Goal: Information Seeking & Learning: Learn about a topic

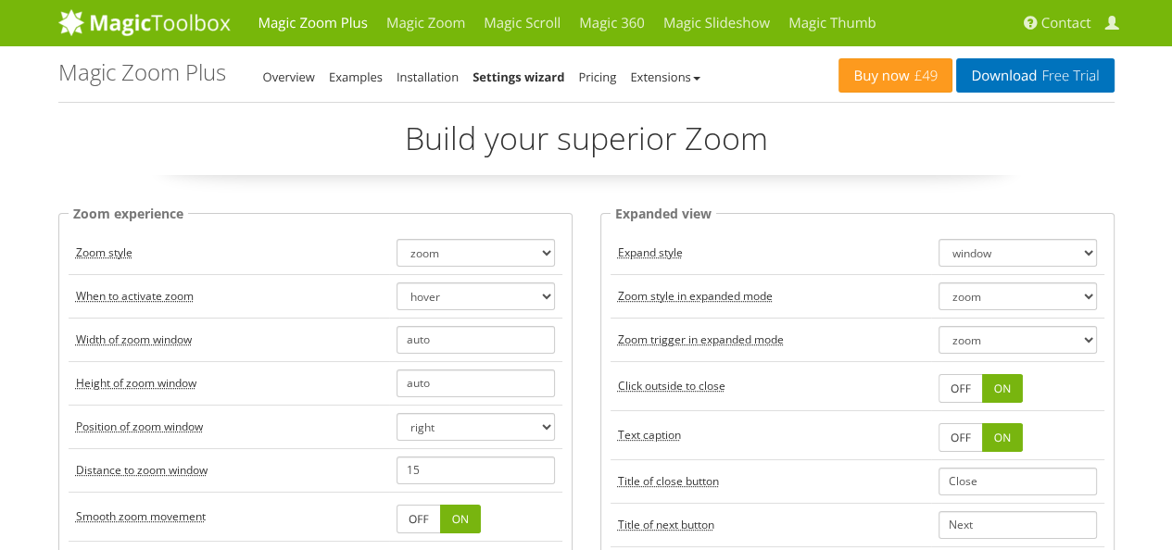
drag, startPoint x: 0, startPoint y: 0, endPoint x: 430, endPoint y: 252, distance: 498.4
click at [430, 252] on select "zoom magnifier preview off" at bounding box center [476, 253] width 158 height 28
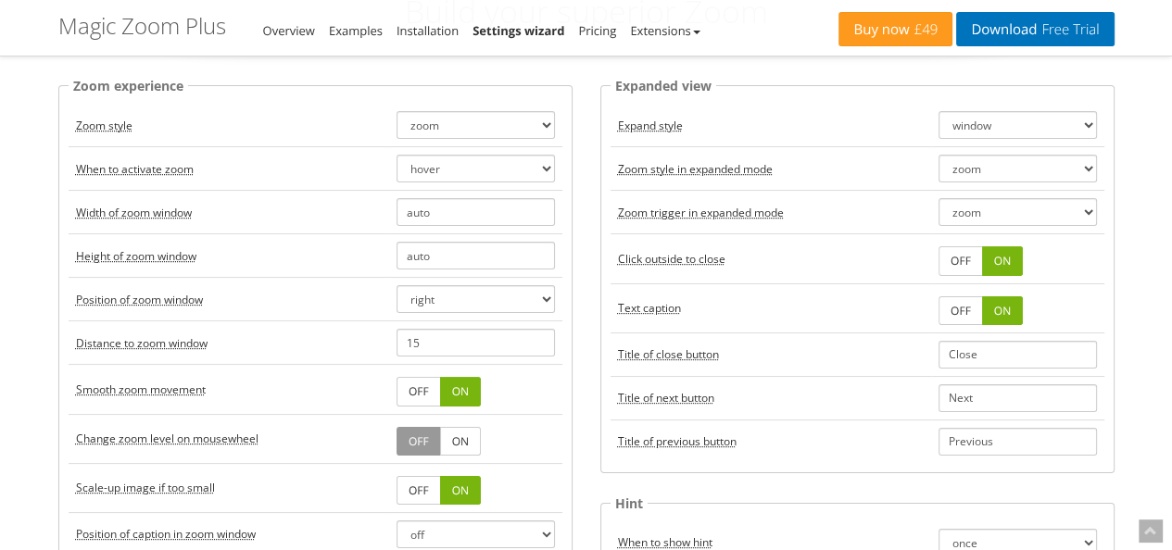
scroll to position [93, 0]
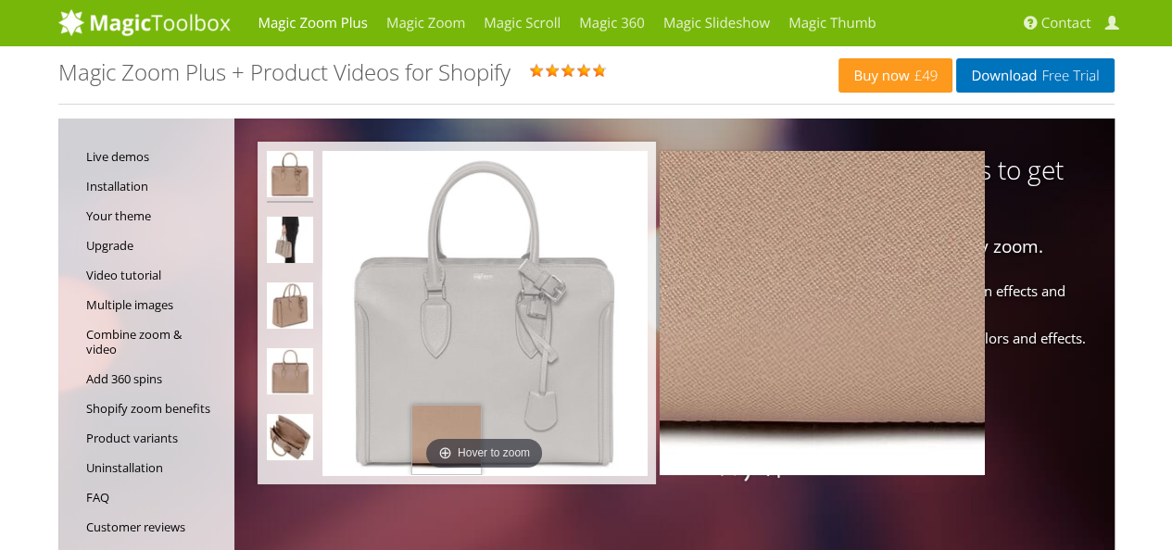
click at [446, 453] on img at bounding box center [484, 313] width 324 height 324
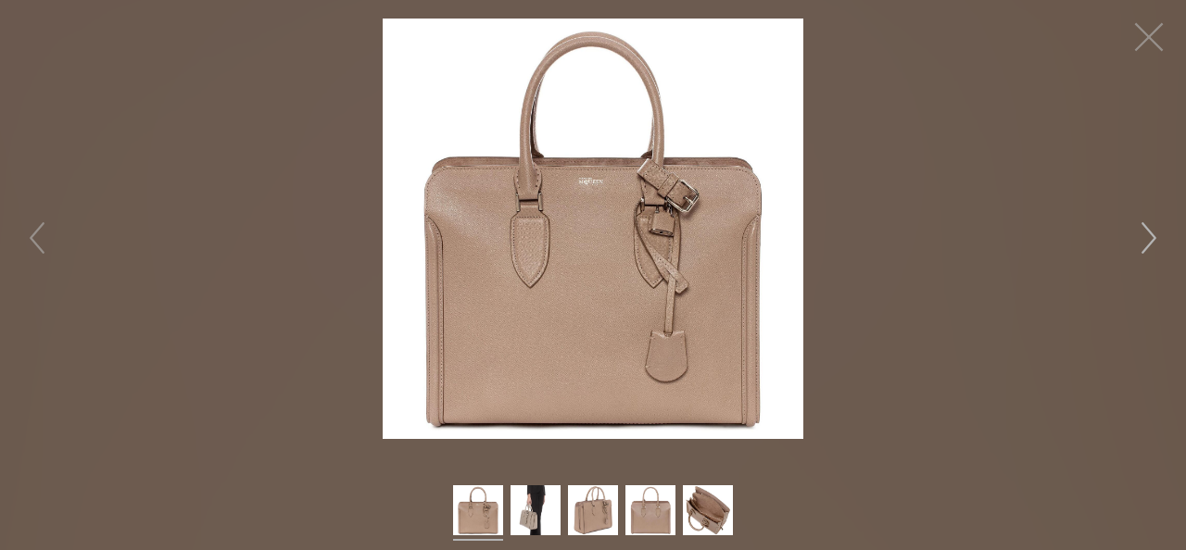
click at [1144, 238] on button "button" at bounding box center [1149, 238] width 56 height 56
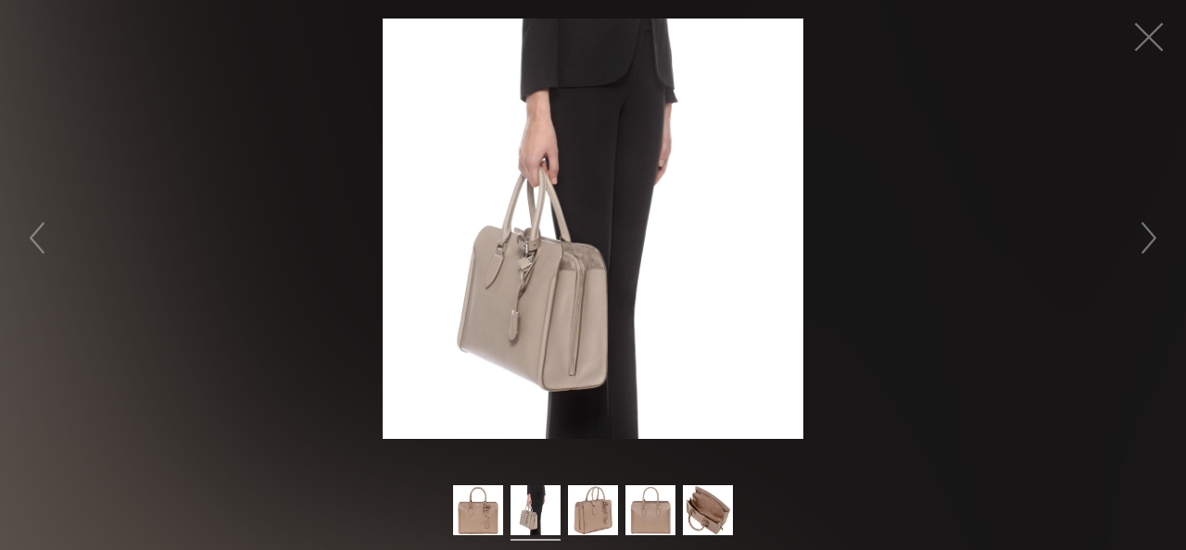
click at [528, 303] on img at bounding box center [593, 229] width 421 height 421
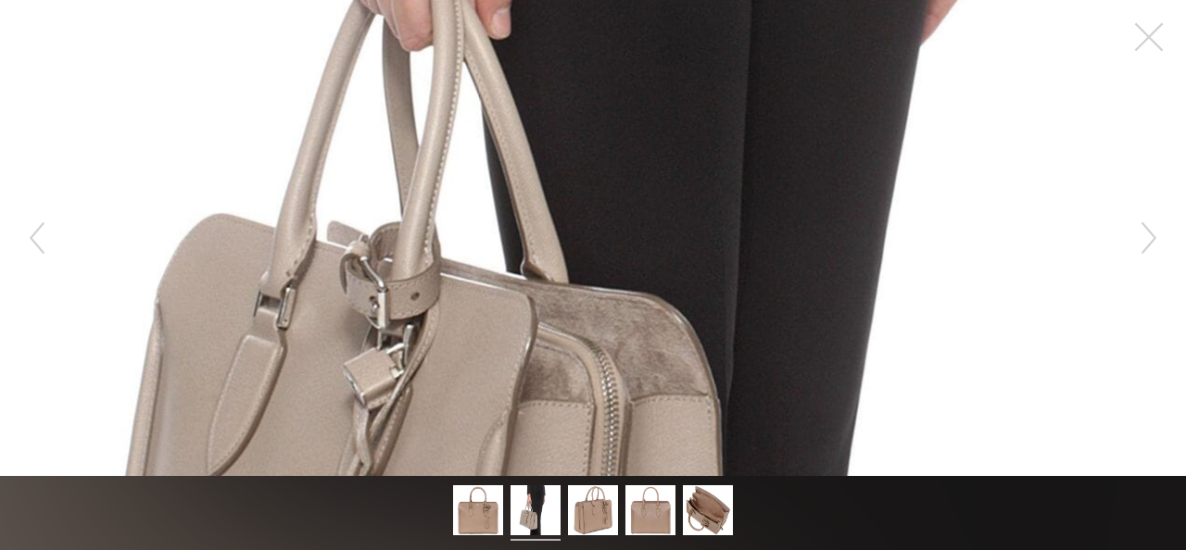
click at [549, 239] on figure "Hover to zoom" at bounding box center [593, 238] width 1186 height 476
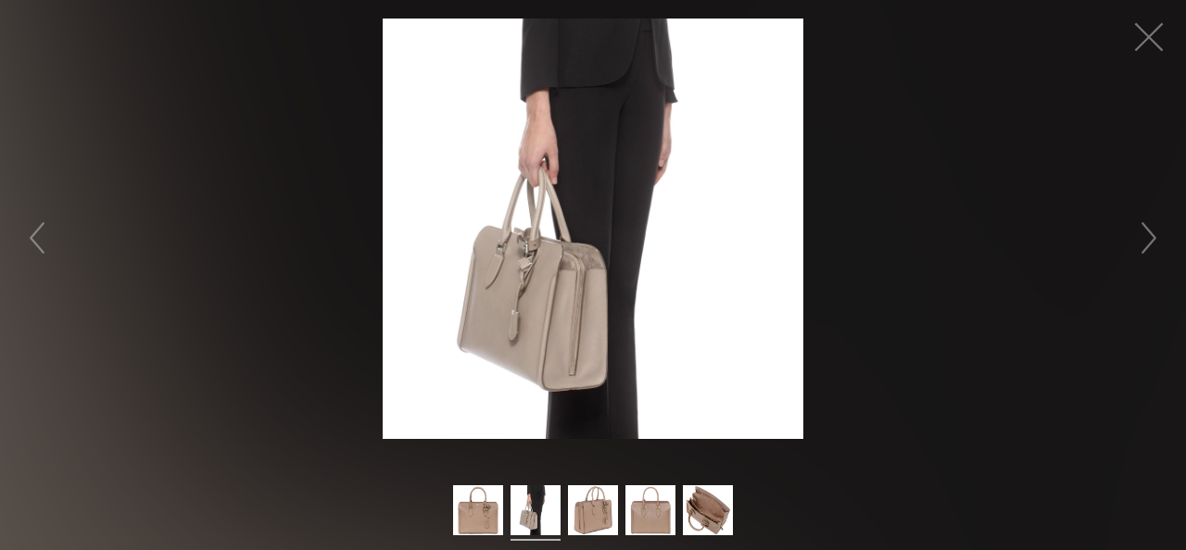
click at [571, 316] on img at bounding box center [593, 229] width 421 height 421
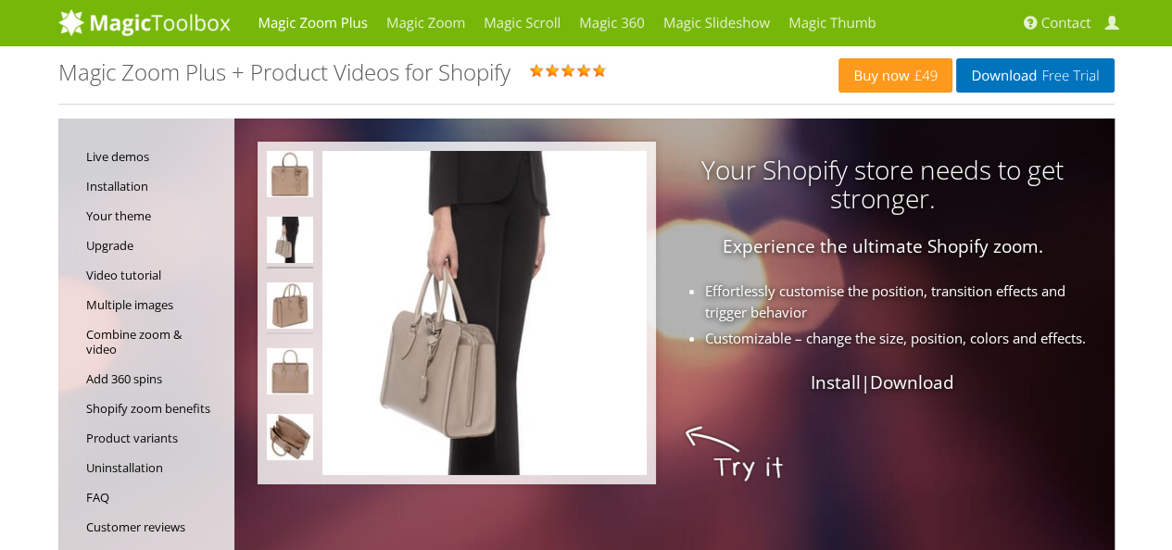
click at [289, 316] on img at bounding box center [290, 309] width 46 height 52
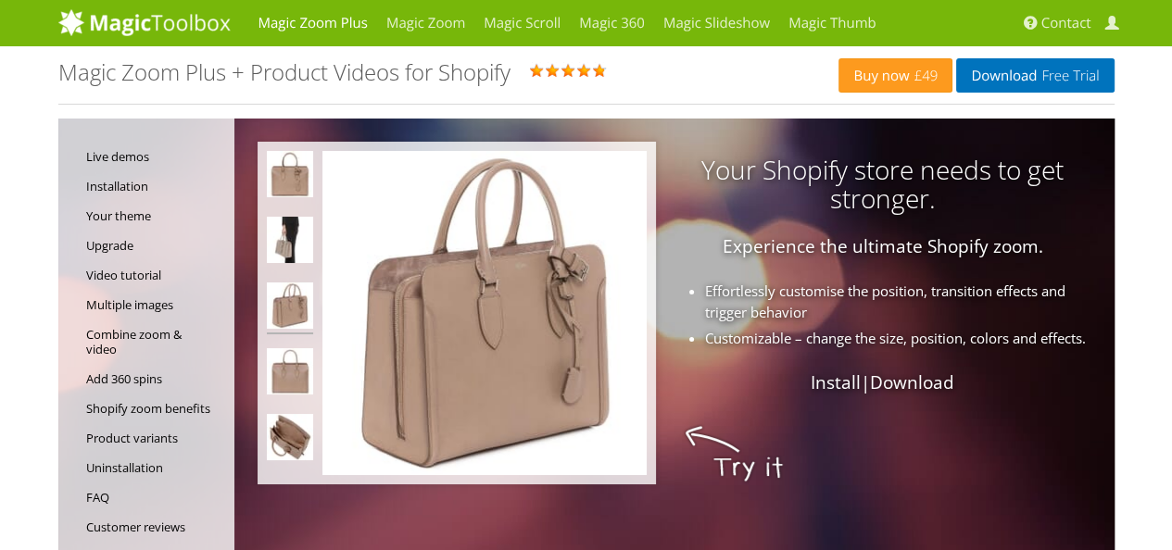
select select
click at [525, 360] on img at bounding box center [484, 313] width 324 height 324
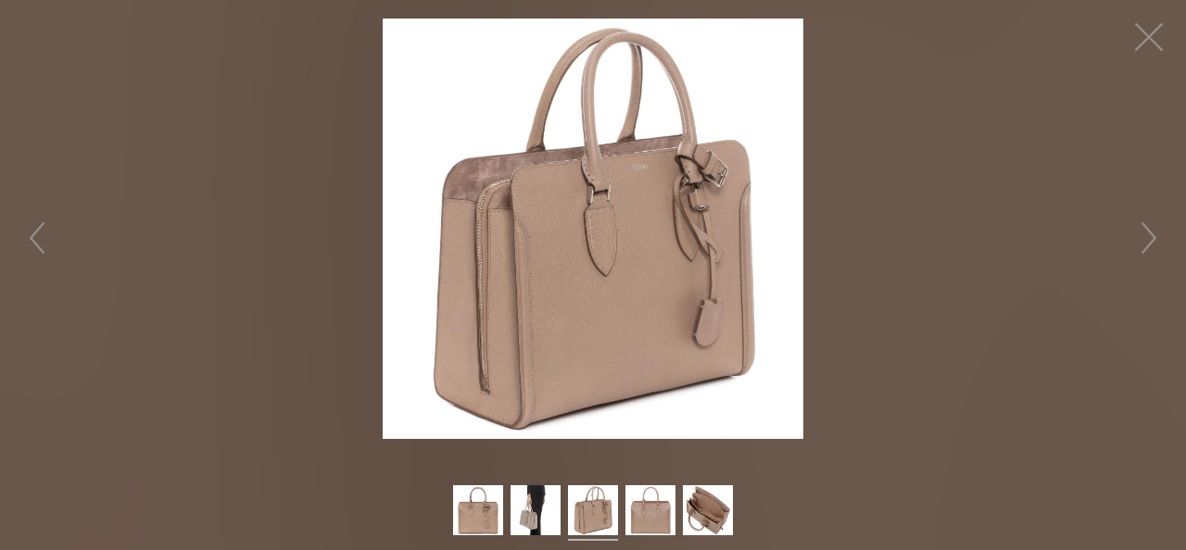
click at [593, 270] on img at bounding box center [593, 229] width 421 height 421
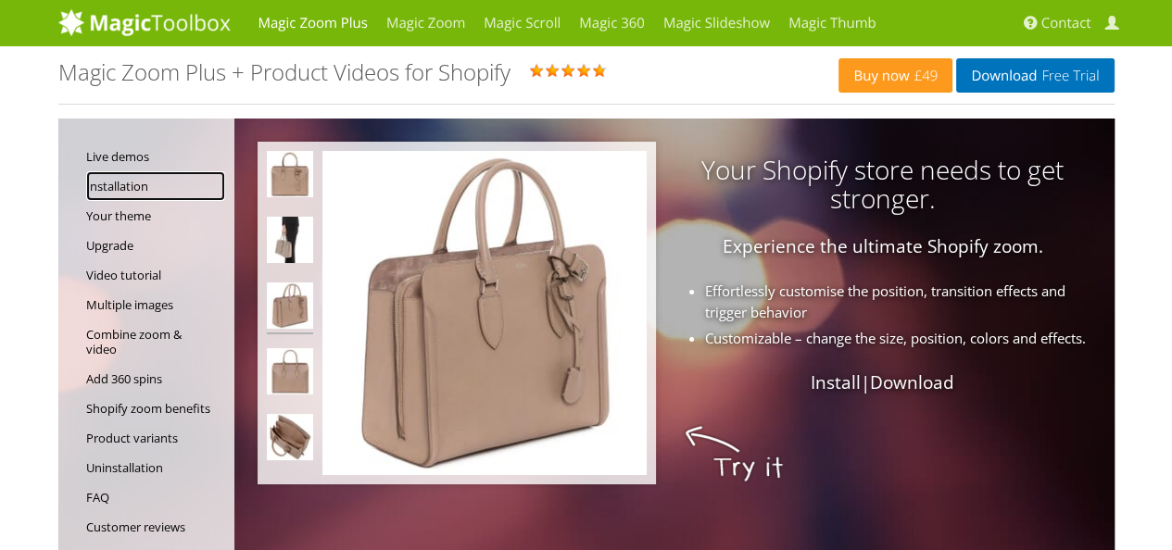
click at [126, 179] on link "Installation" at bounding box center [155, 186] width 139 height 30
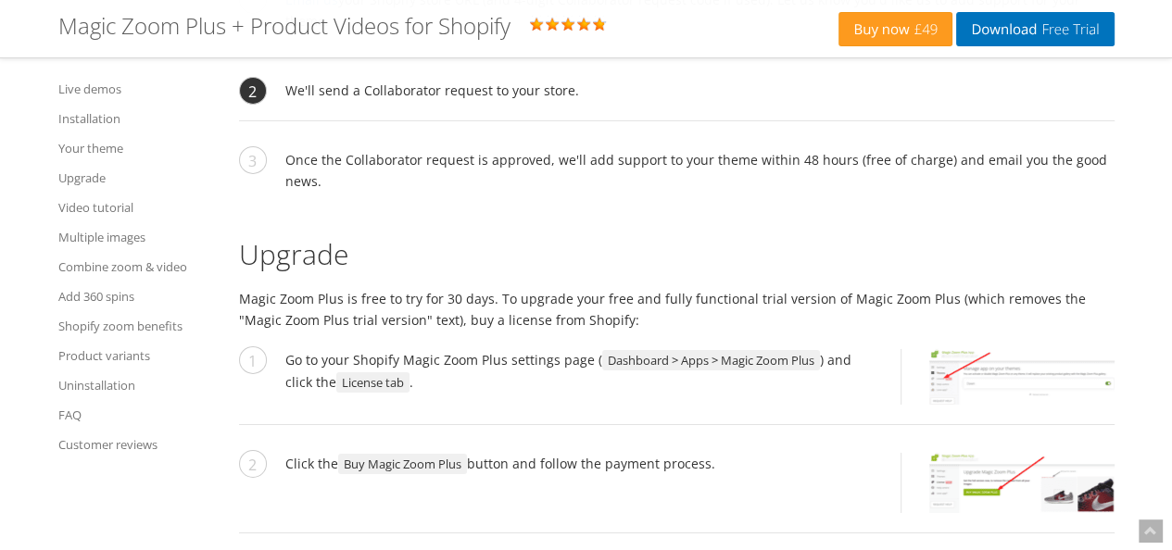
scroll to position [5353, 0]
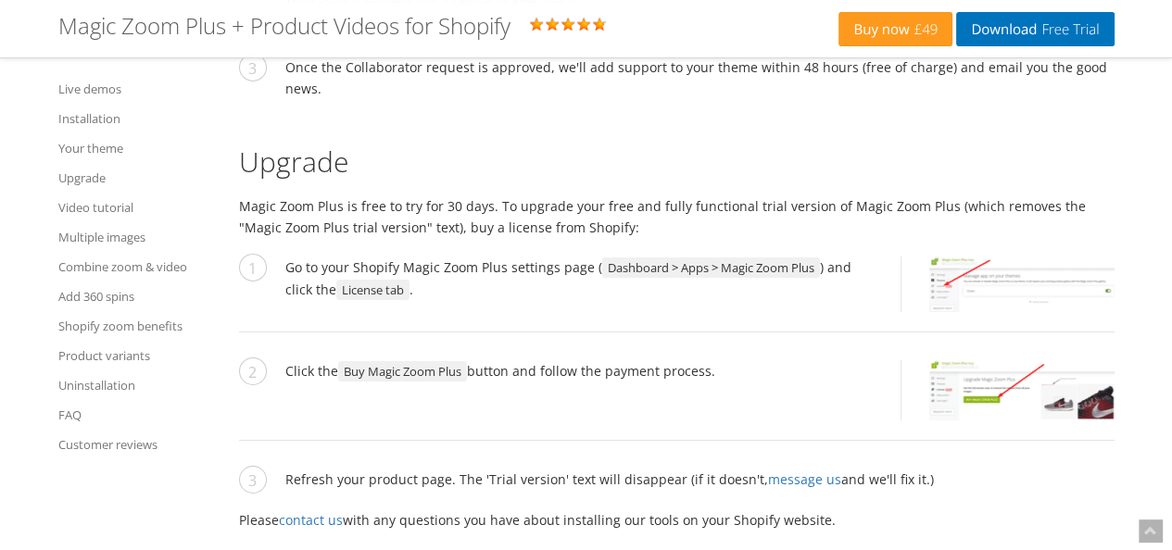
click at [453, 29] on li "We'll send a Collaborator request to your store." at bounding box center [677, 8] width 876 height 42
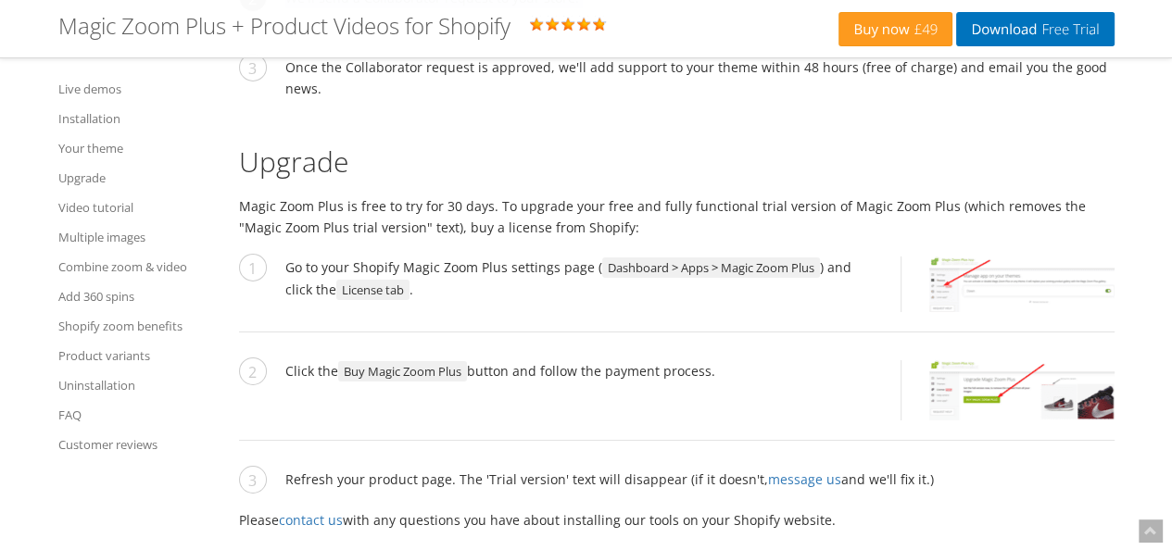
click at [452, 29] on li "We'll send a Collaborator request to your store." at bounding box center [677, 8] width 876 height 42
click at [551, 29] on li "We'll send a Collaborator request to your store." at bounding box center [677, 8] width 876 height 42
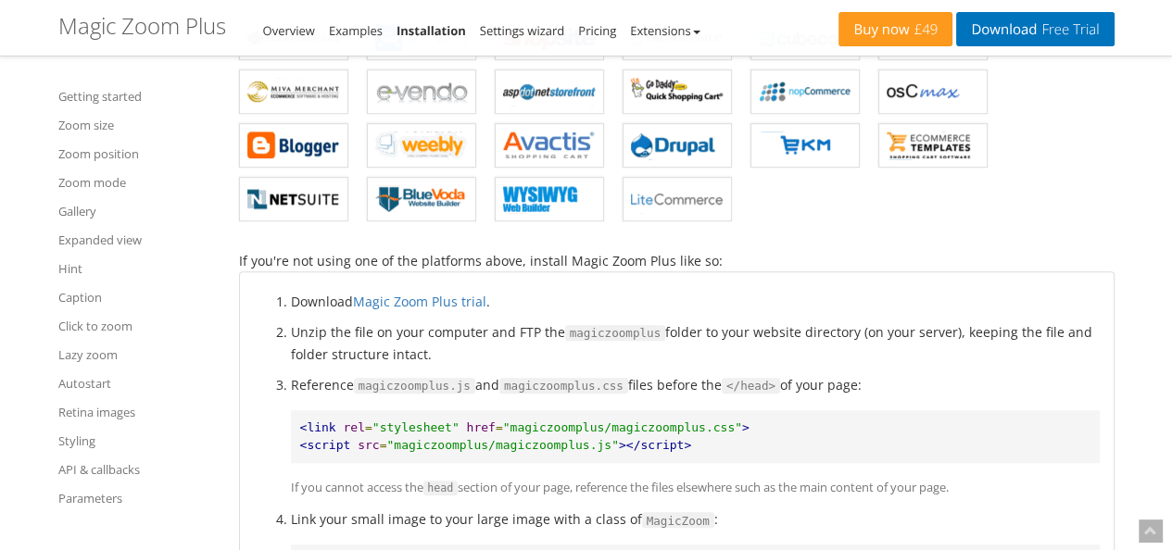
scroll to position [1019, 0]
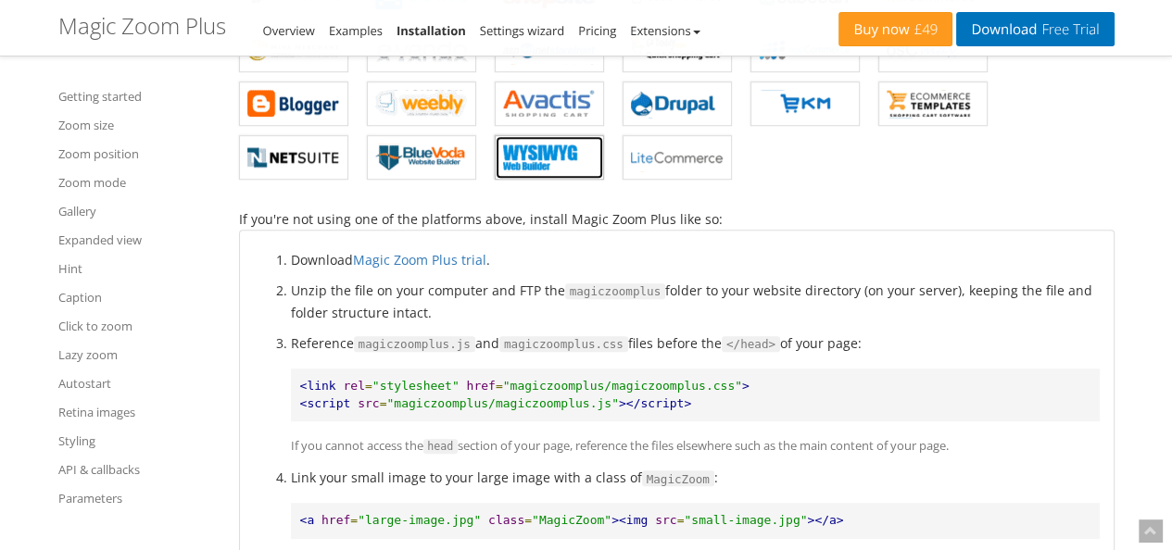
click at [553, 157] on b "Magic Zoom Plus for WYSIWYG" at bounding box center [549, 158] width 93 height 28
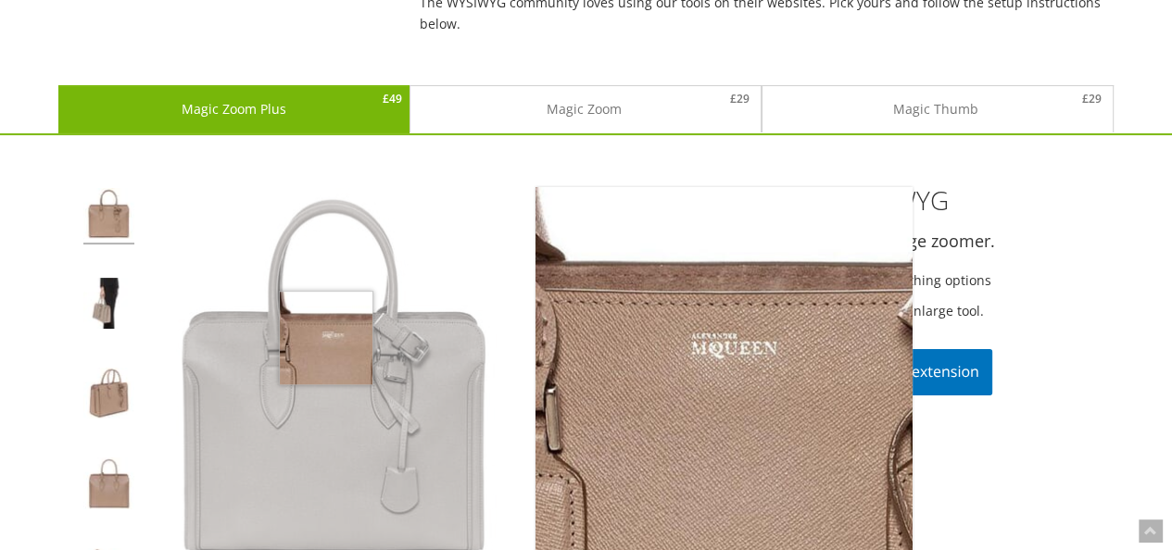
scroll to position [268, 0]
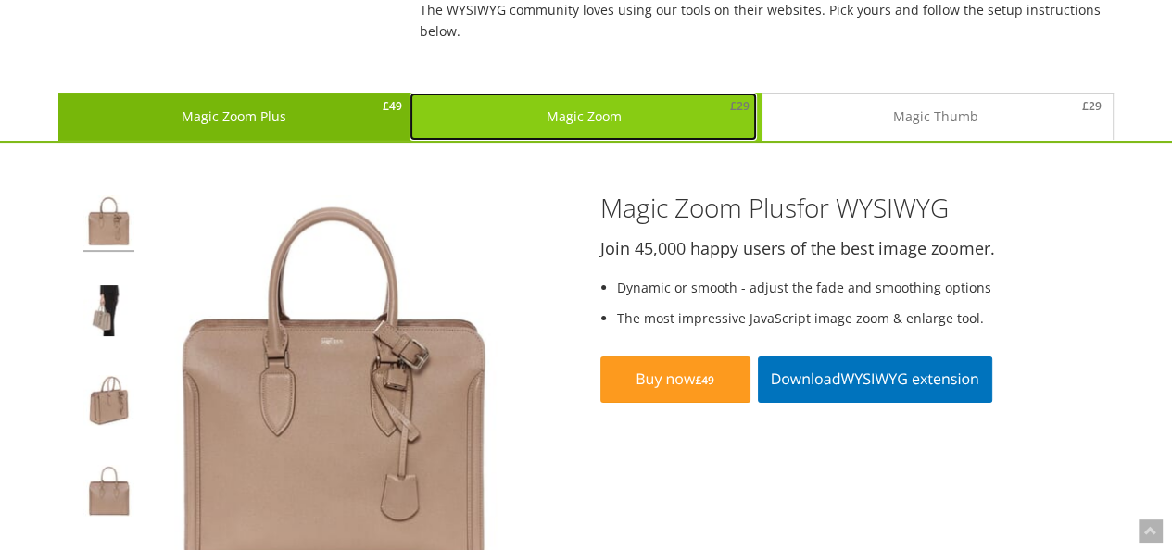
click at [603, 112] on link "Magic Zoom £29" at bounding box center [584, 117] width 348 height 48
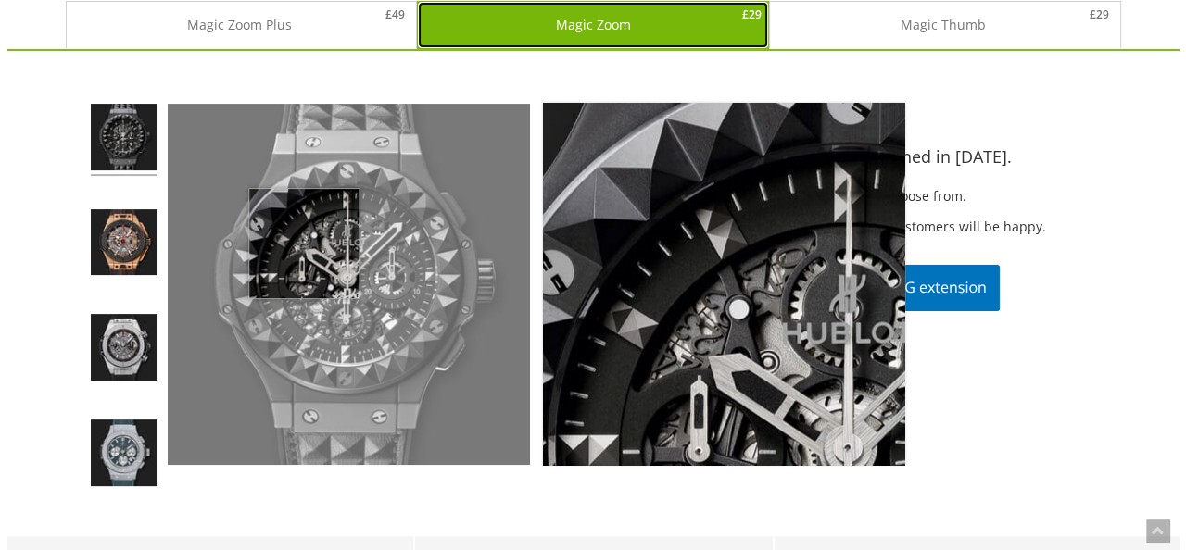
scroll to position [360, 0]
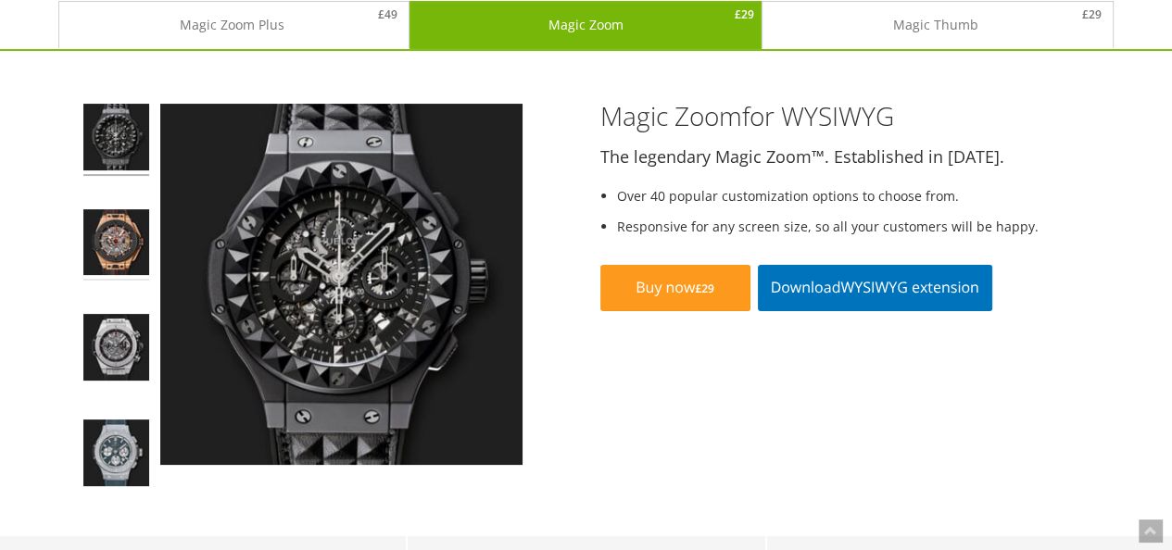
click at [111, 233] on img at bounding box center [116, 245] width 67 height 72
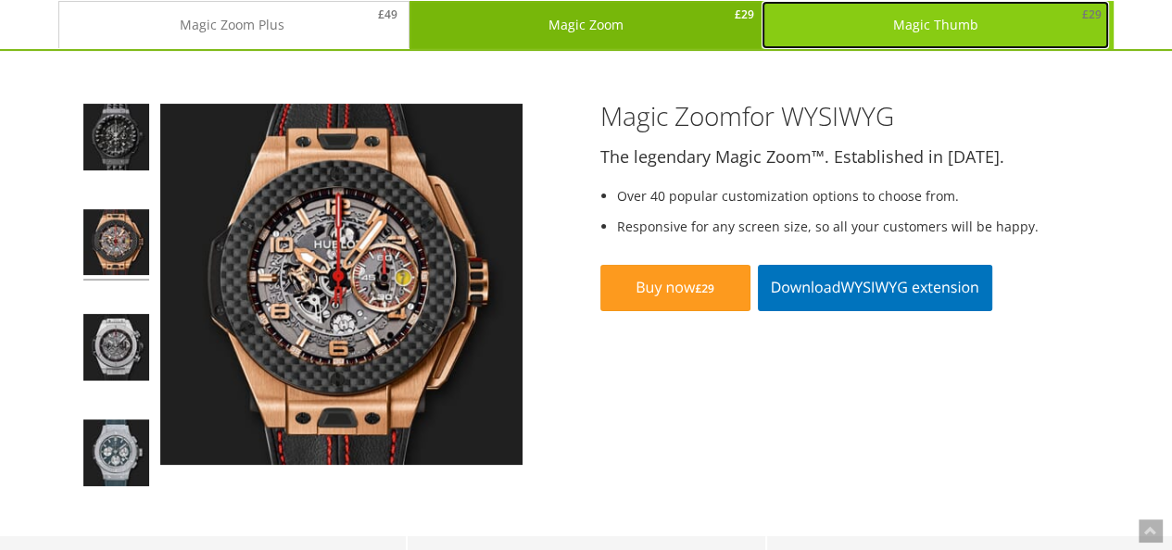
click at [938, 31] on link "Magic Thumb £29" at bounding box center [936, 25] width 348 height 48
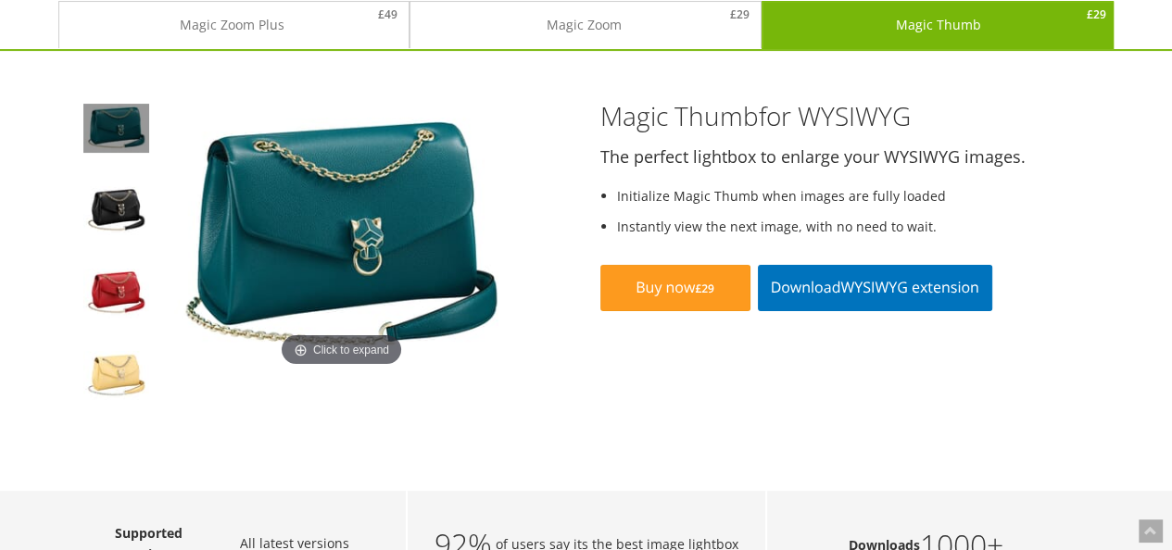
click at [328, 242] on img at bounding box center [340, 238] width 361 height 269
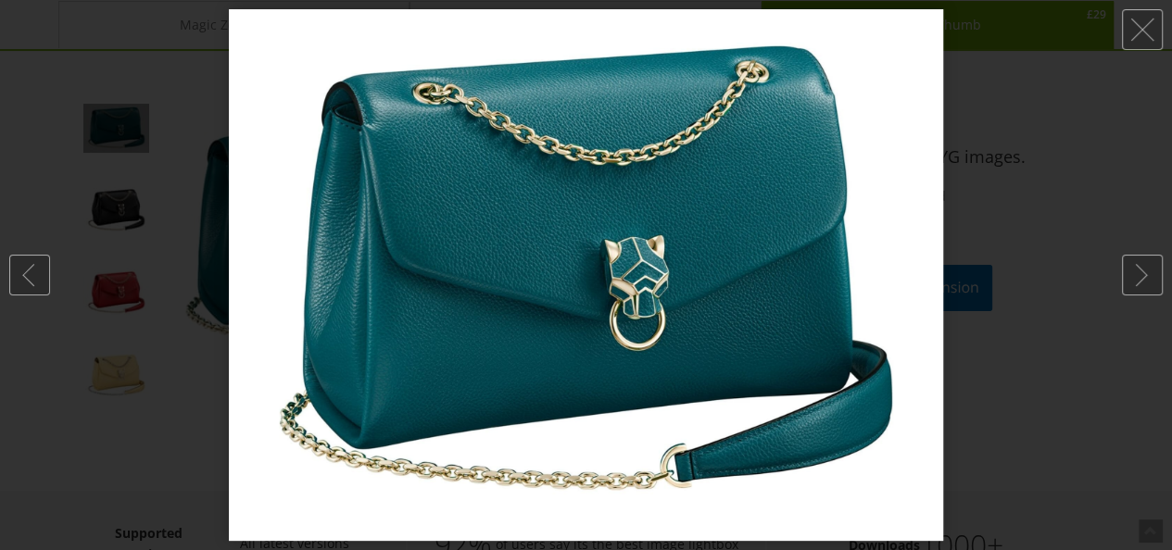
click at [582, 161] on img at bounding box center [586, 275] width 714 height 532
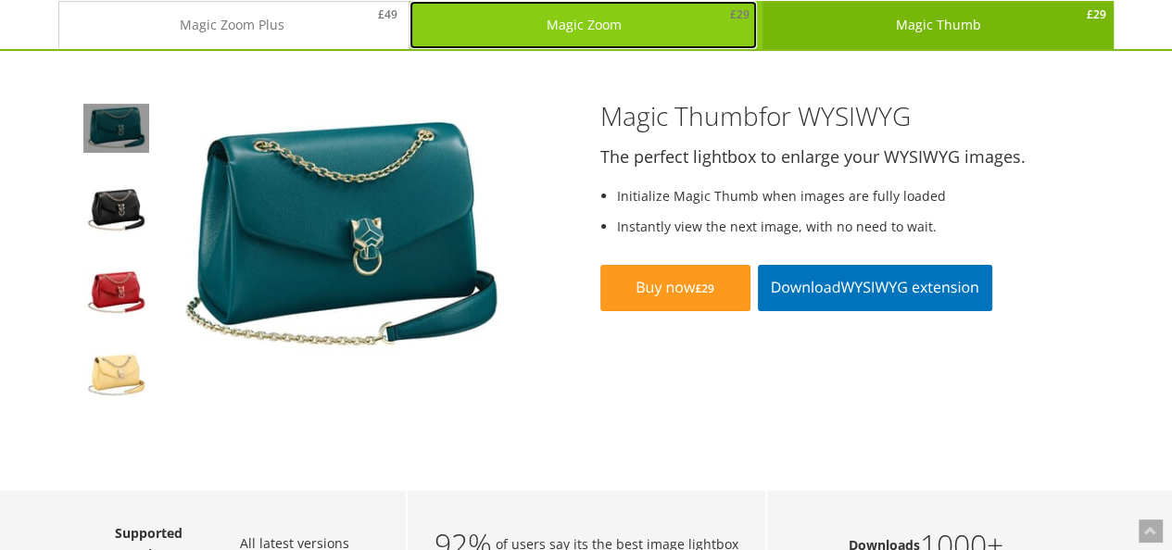
click at [607, 38] on link "Magic Zoom £29" at bounding box center [584, 25] width 348 height 48
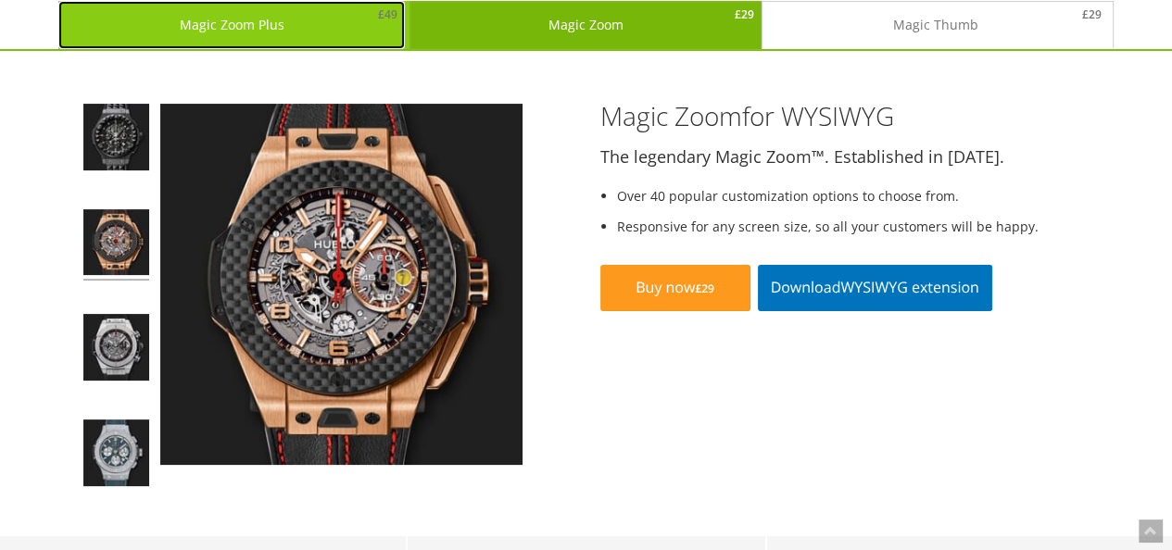
click at [266, 19] on link "Magic Zoom Plus £49" at bounding box center [232, 25] width 348 height 48
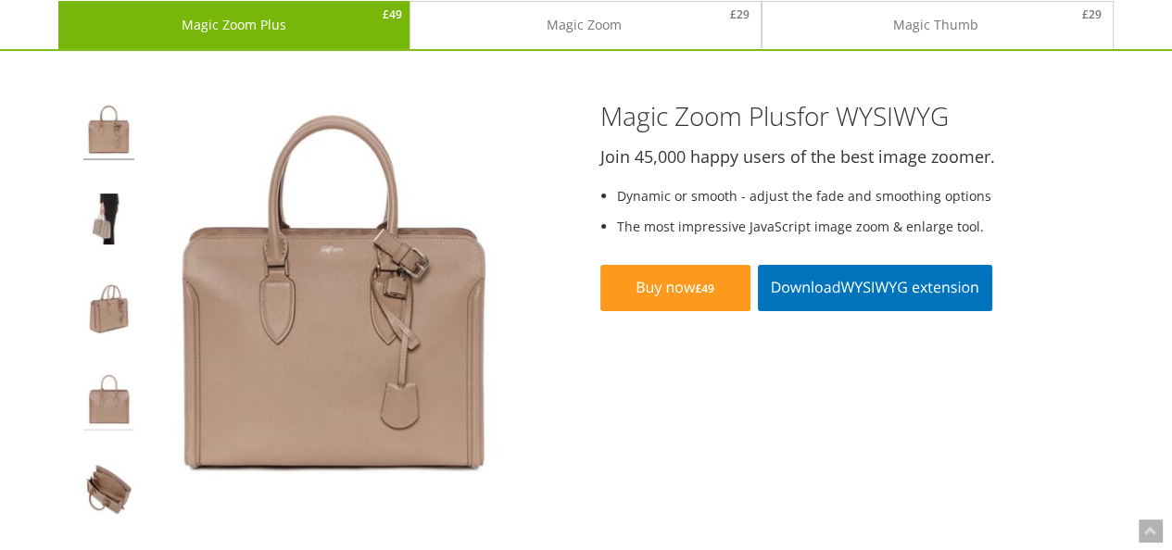
click at [103, 405] on img at bounding box center [108, 401] width 51 height 57
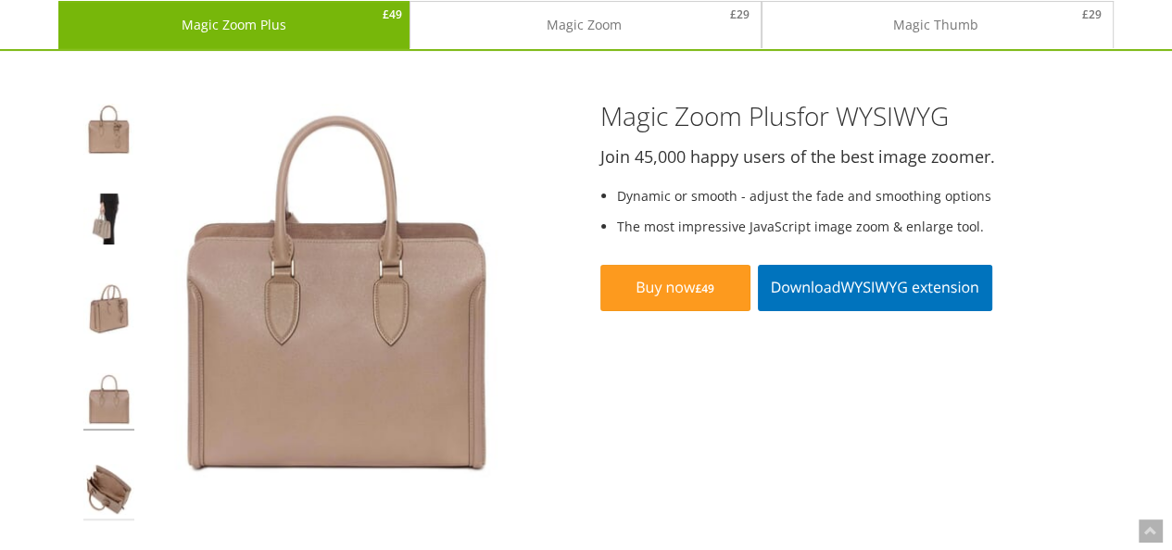
click at [99, 483] on img at bounding box center [108, 492] width 51 height 57
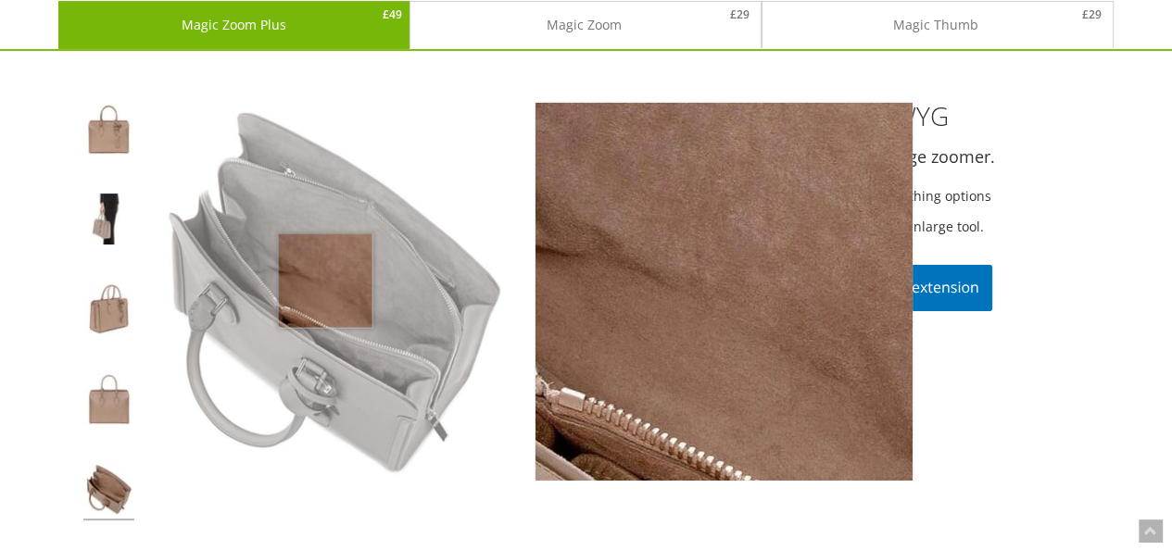
click at [324, 279] on img at bounding box center [333, 292] width 377 height 377
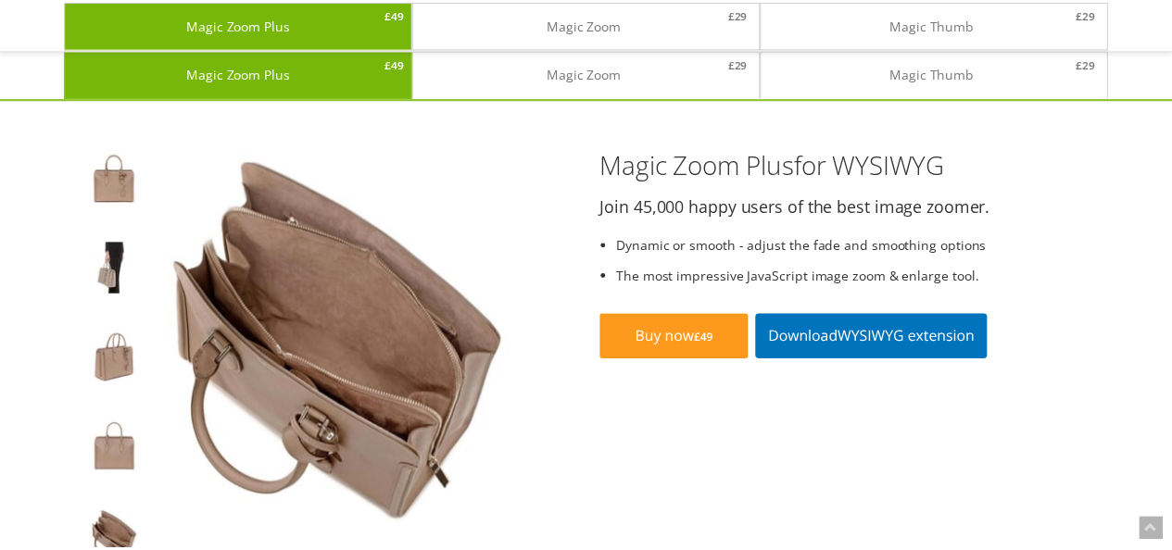
scroll to position [423, 0]
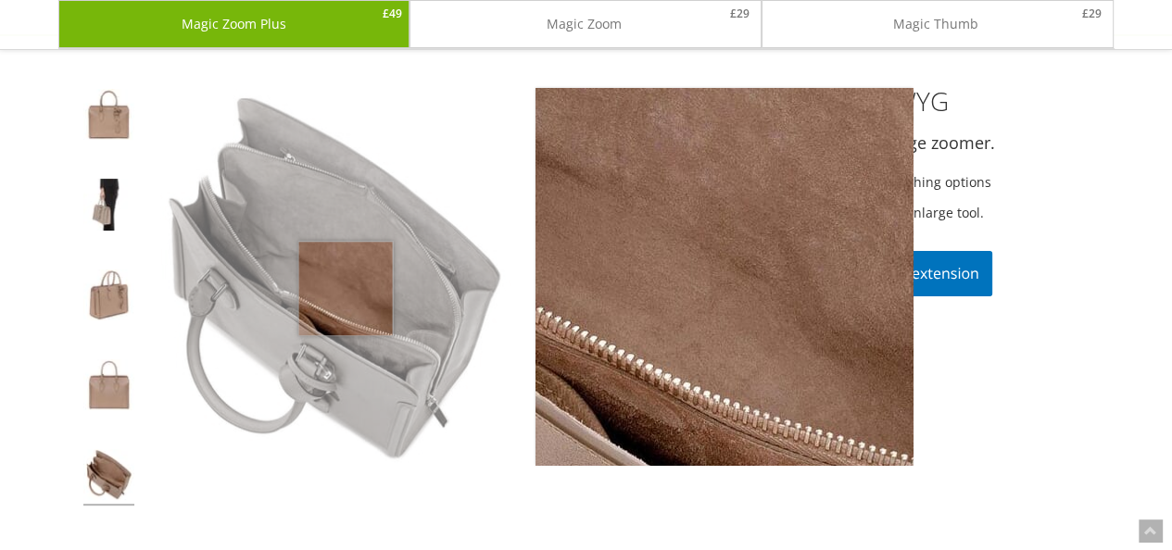
click at [345, 287] on img at bounding box center [333, 277] width 377 height 377
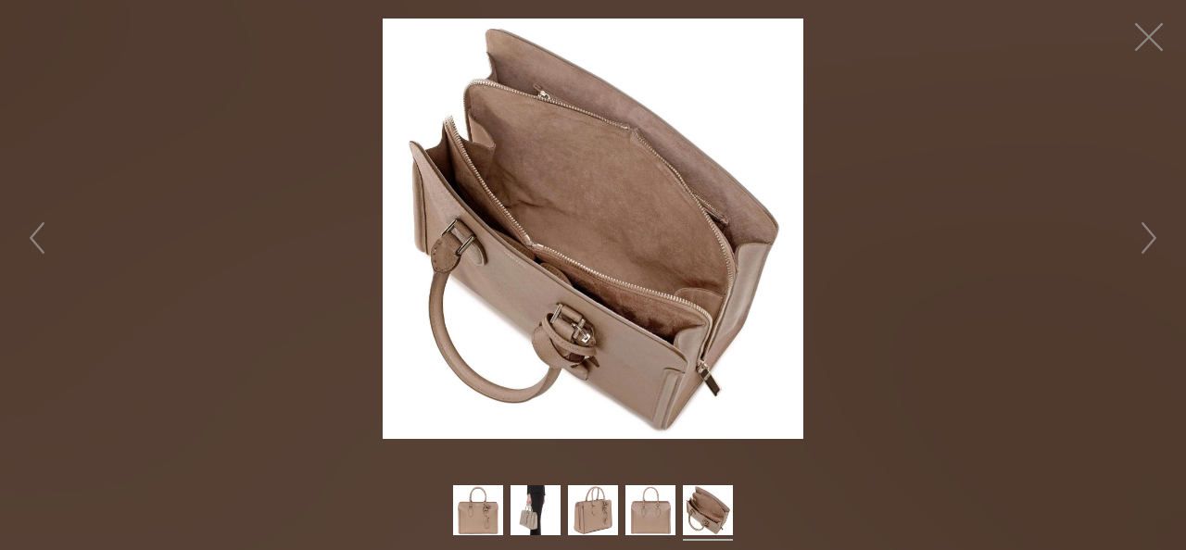
click at [589, 273] on img at bounding box center [593, 229] width 421 height 421
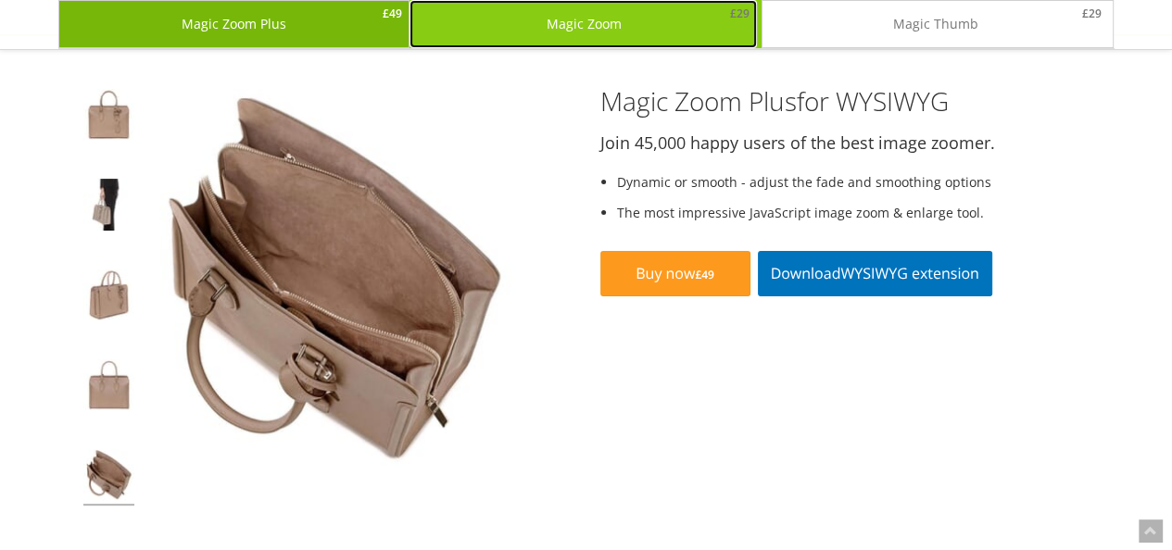
click at [541, 22] on link "Magic Zoom £29" at bounding box center [584, 24] width 348 height 48
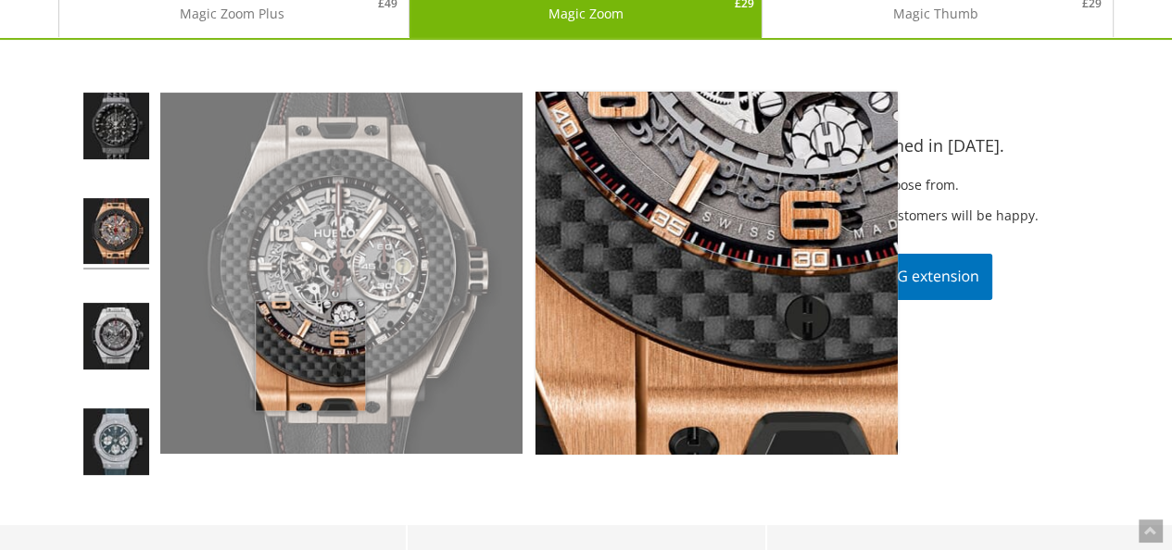
scroll to position [361, 0]
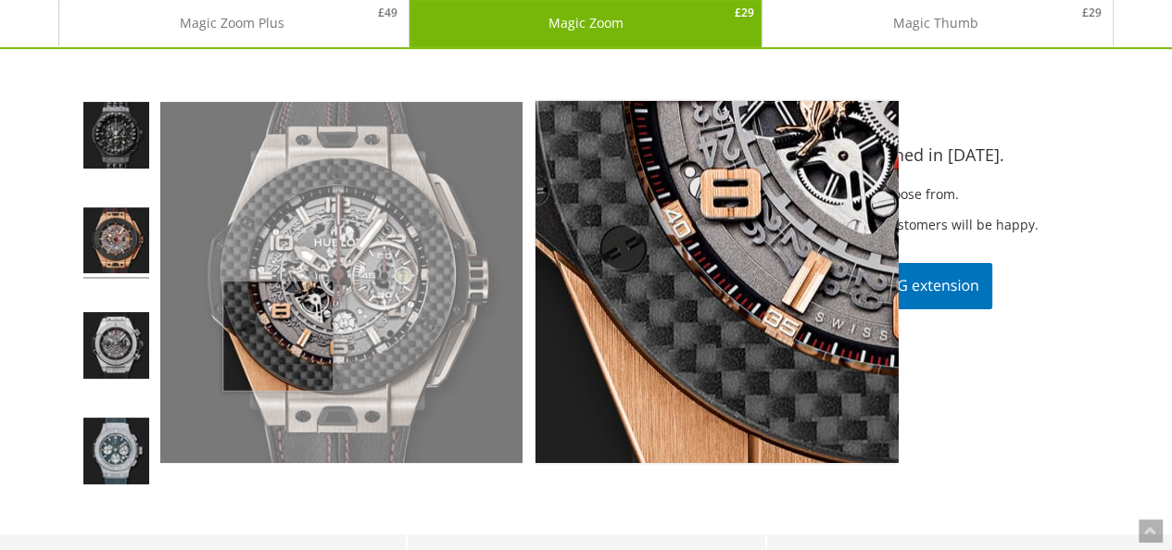
click at [278, 335] on img at bounding box center [340, 282] width 361 height 361
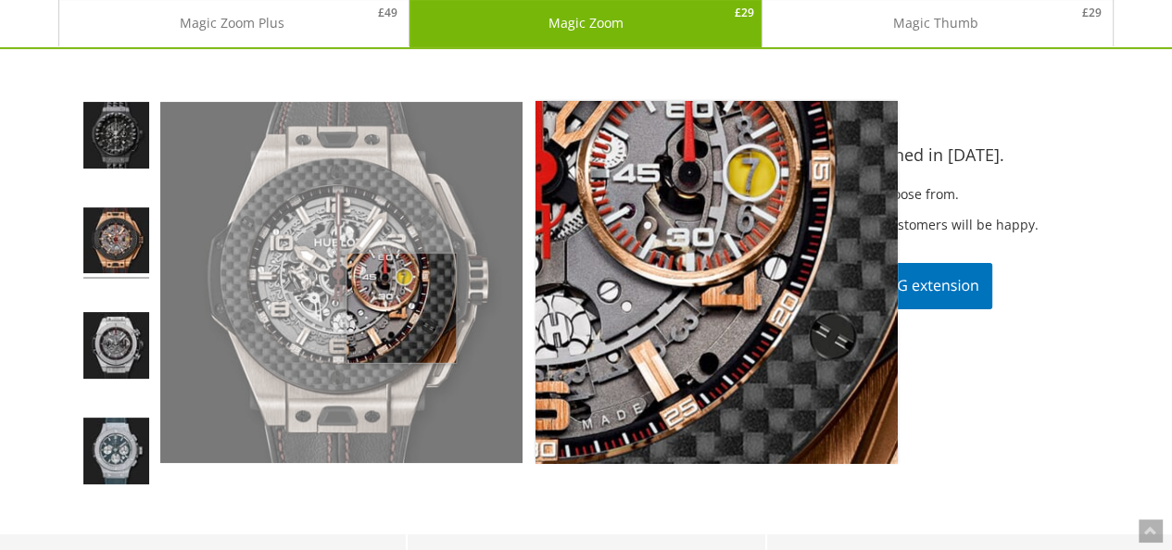
click at [401, 307] on img at bounding box center [340, 282] width 361 height 361
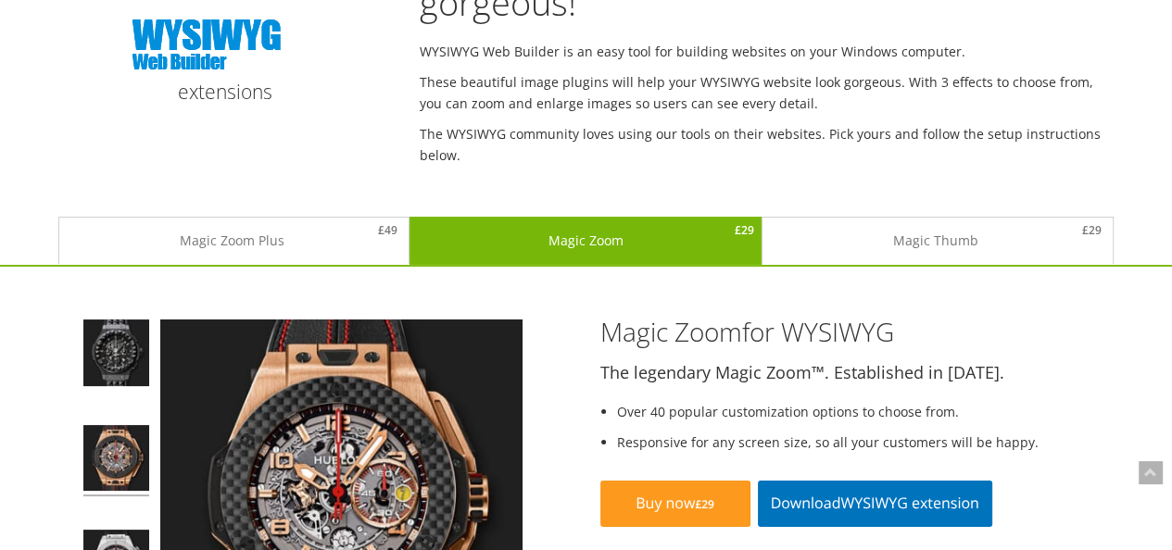
scroll to position [0, 0]
